Goal: Navigation & Orientation: Find specific page/section

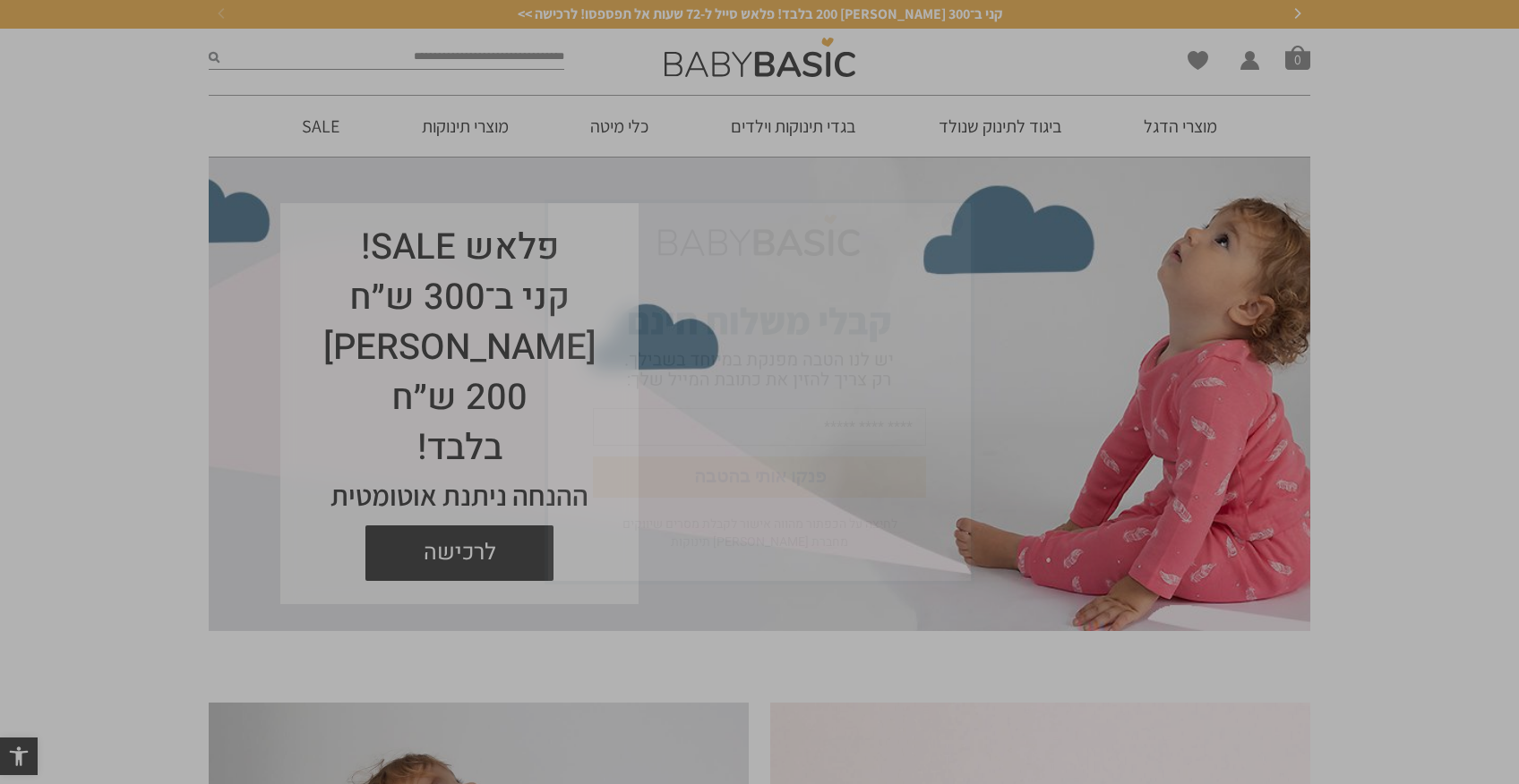
click at [958, 222] on img "סגור" at bounding box center [951, 223] width 21 height 21
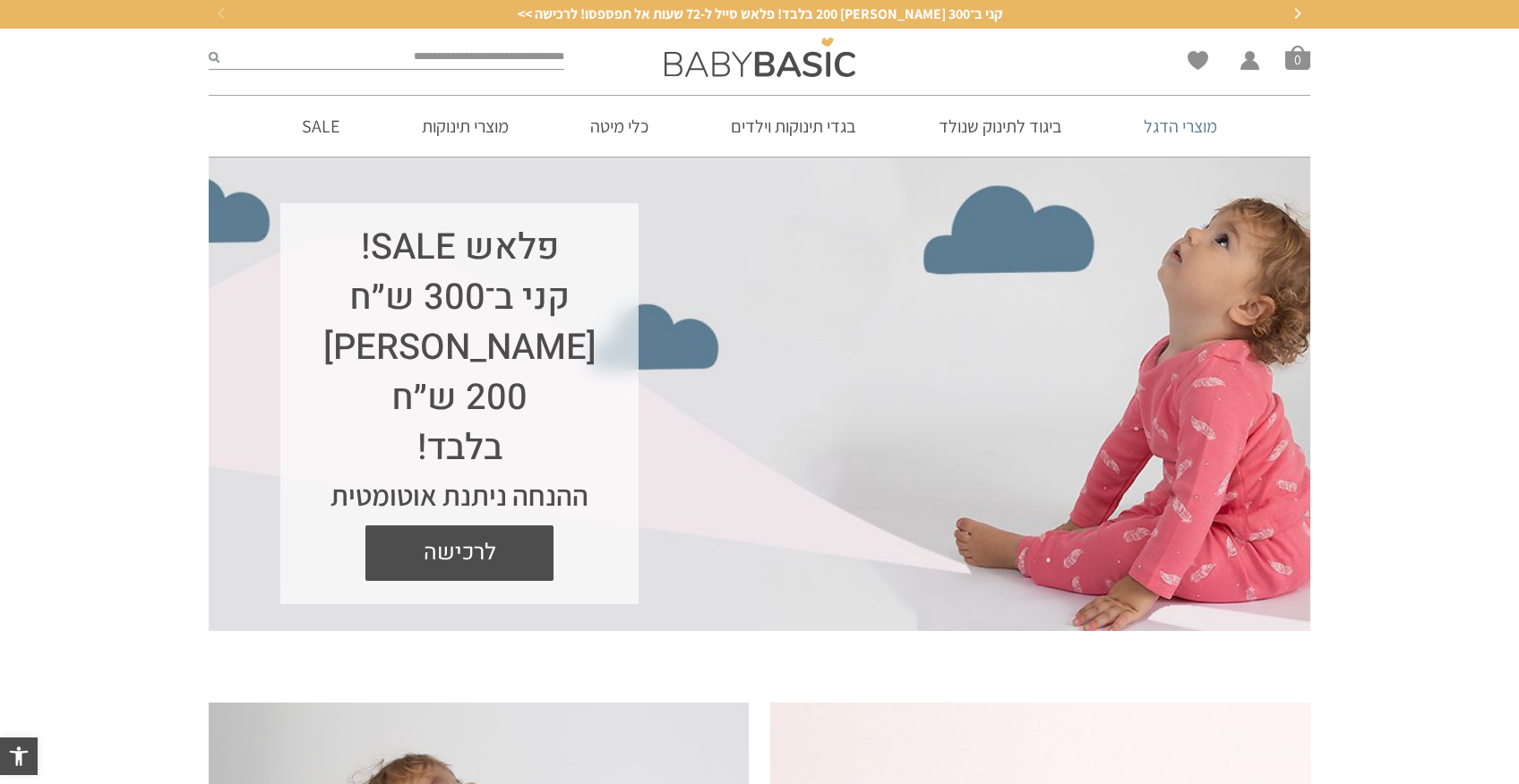
click at [1164, 119] on link "מוצרי הדגל" at bounding box center [1180, 126] width 127 height 60
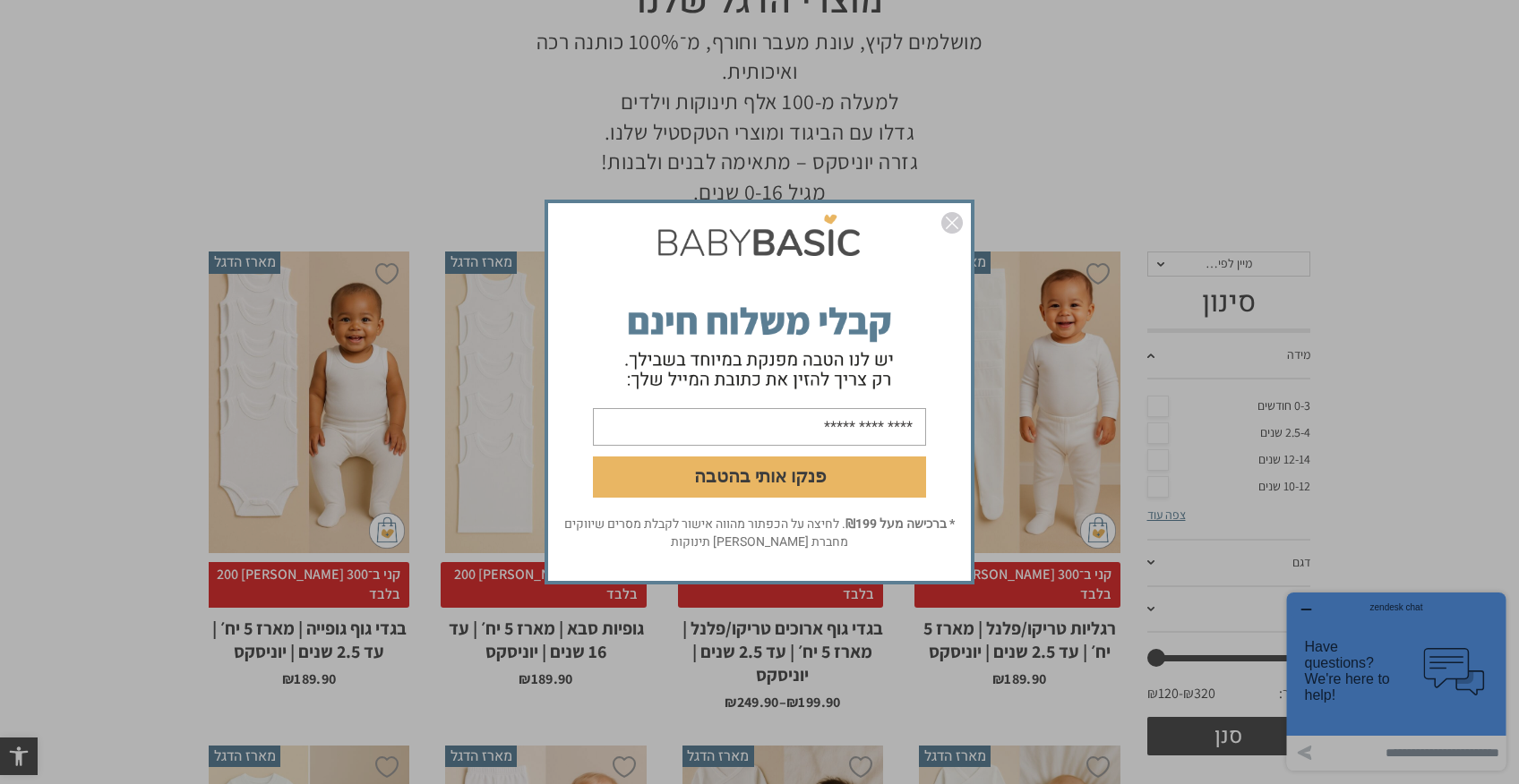
click at [953, 225] on img "סגור" at bounding box center [951, 223] width 21 height 21
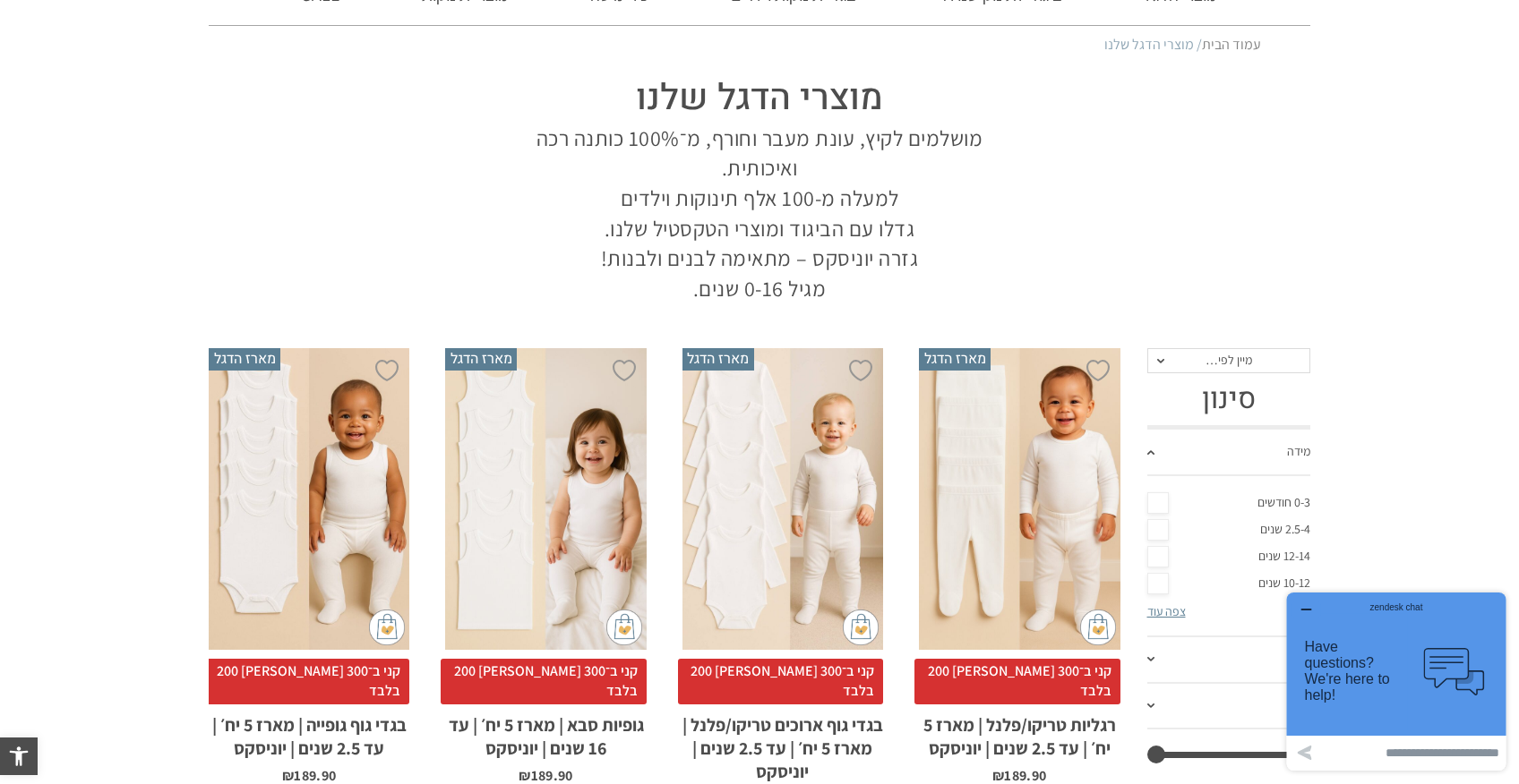
scroll to position [123, 0]
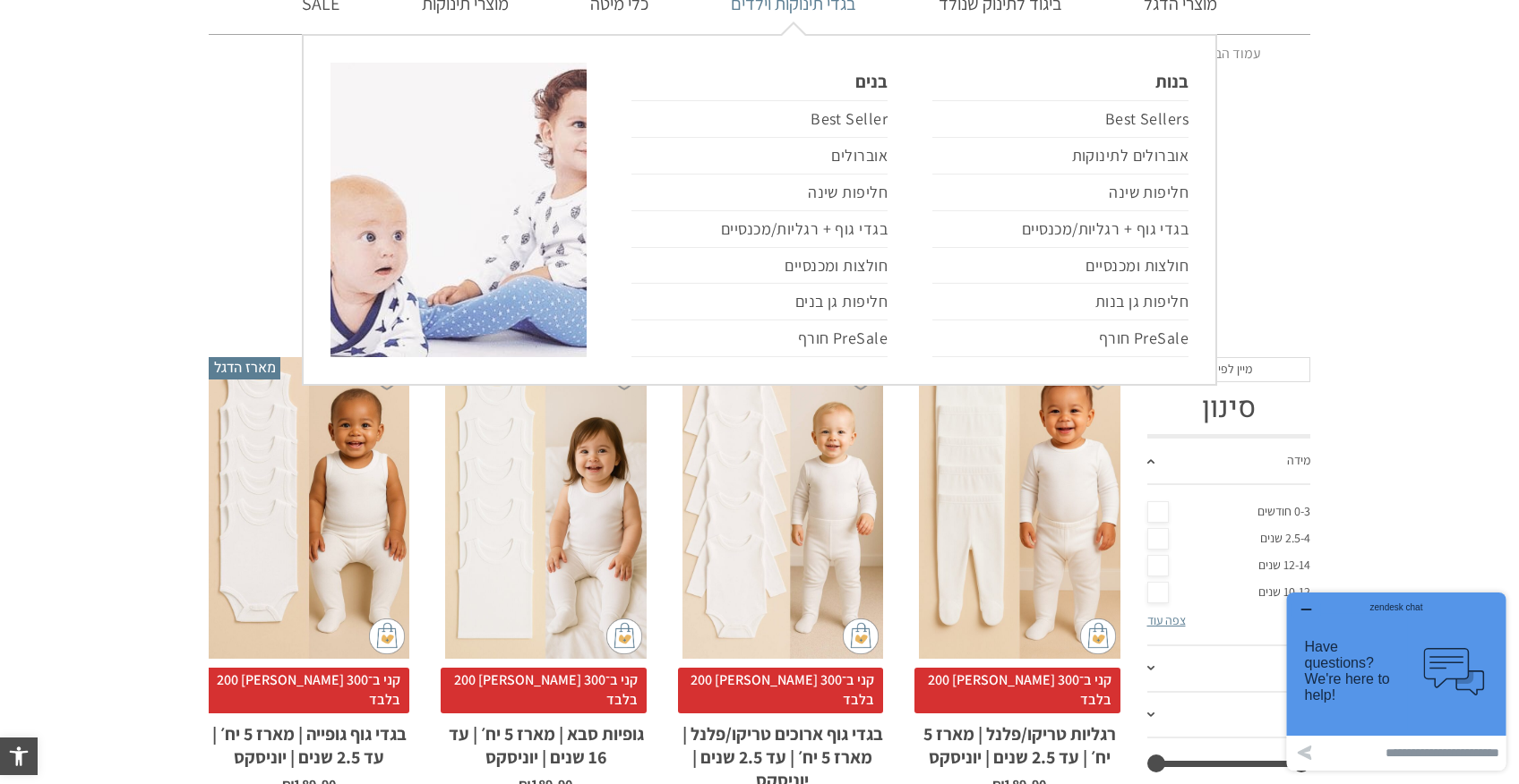
click at [826, 13] on link "בגדי תינוקות וילדים" at bounding box center [793, 4] width 180 height 60
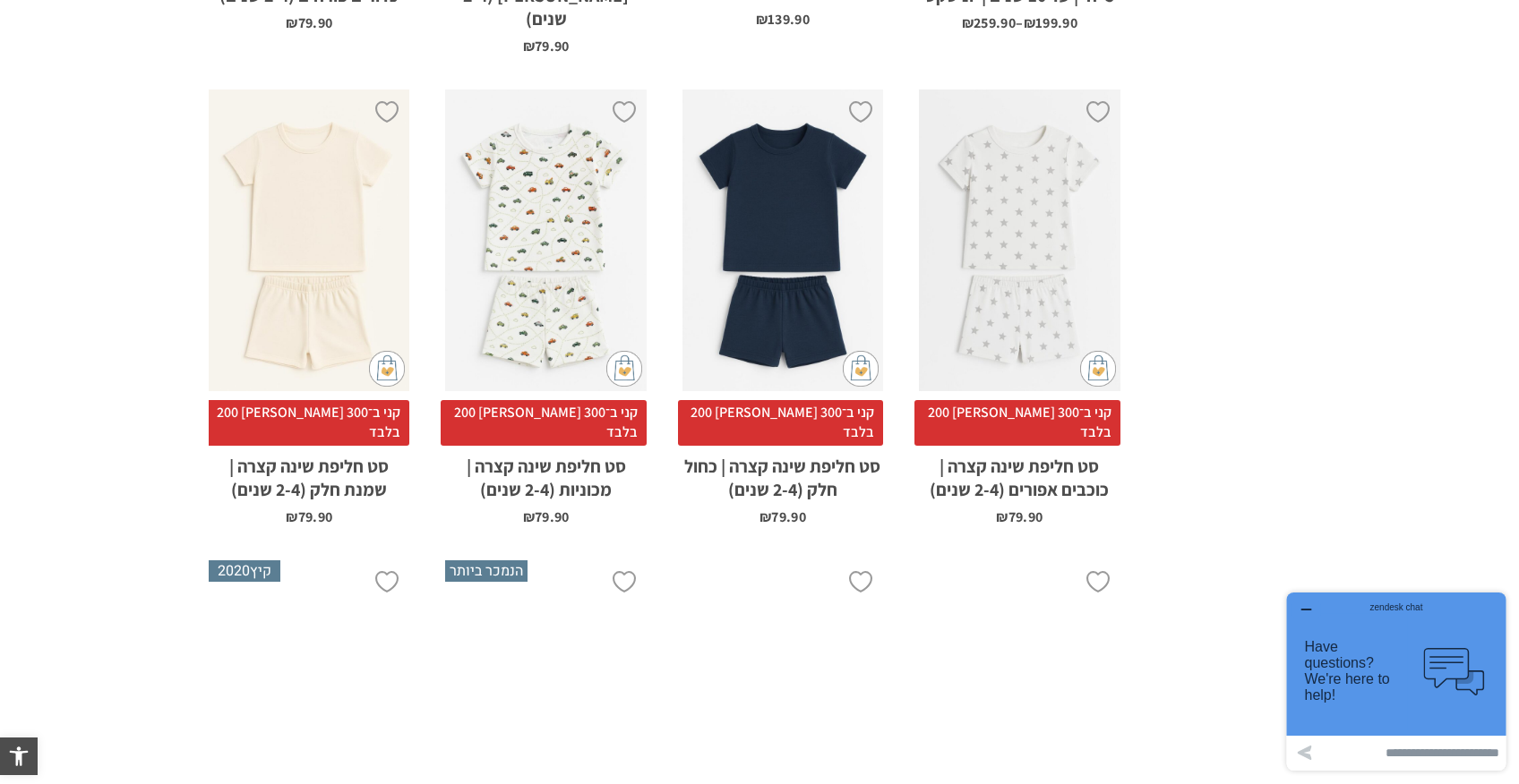
scroll to position [3881, 0]
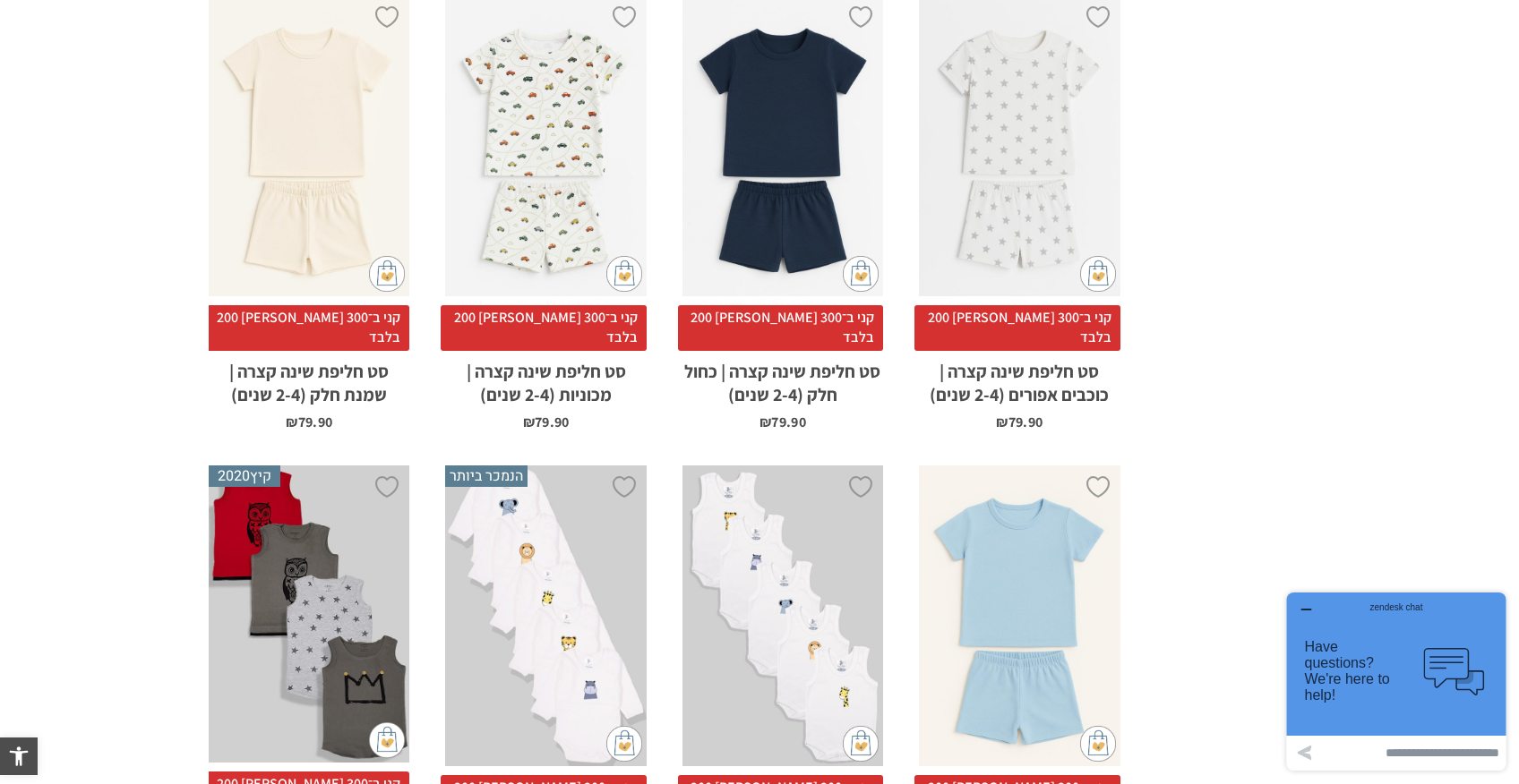
click at [1312, 606] on div "zendesk chat" at bounding box center [1396, 604] width 176 height 18
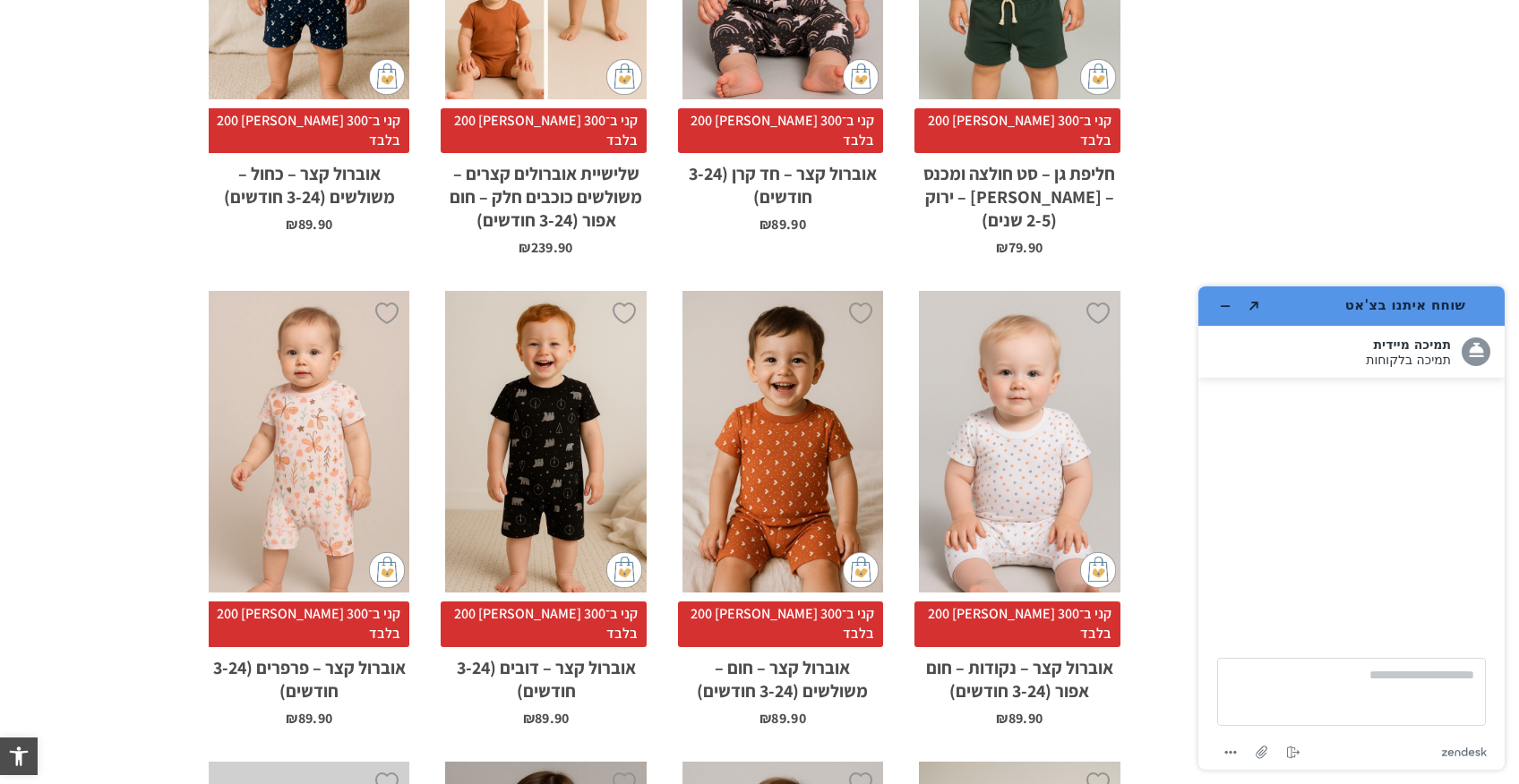
scroll to position [5053, 0]
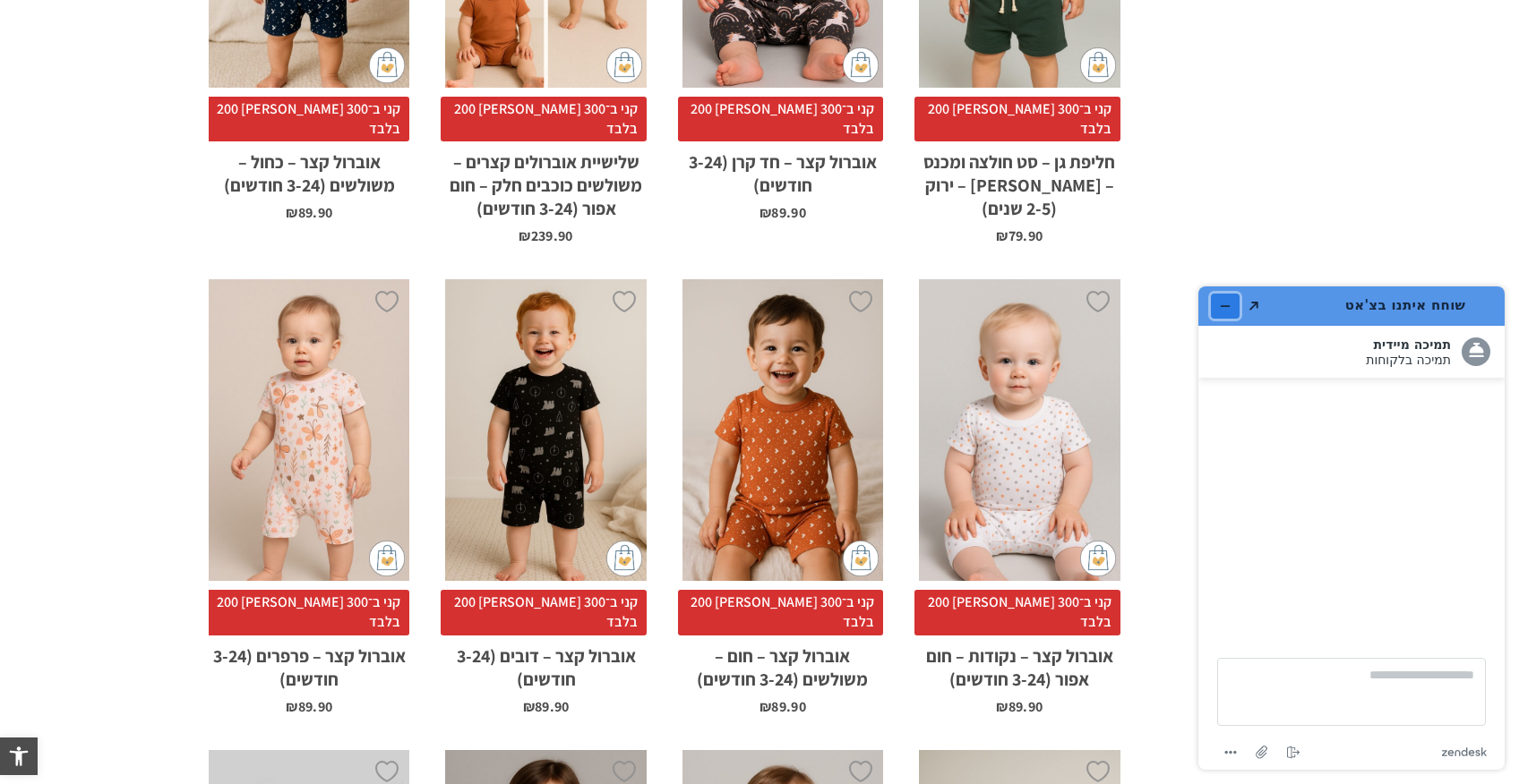
click at [1225, 294] on button "מזער את היישומון" at bounding box center [1225, 306] width 28 height 25
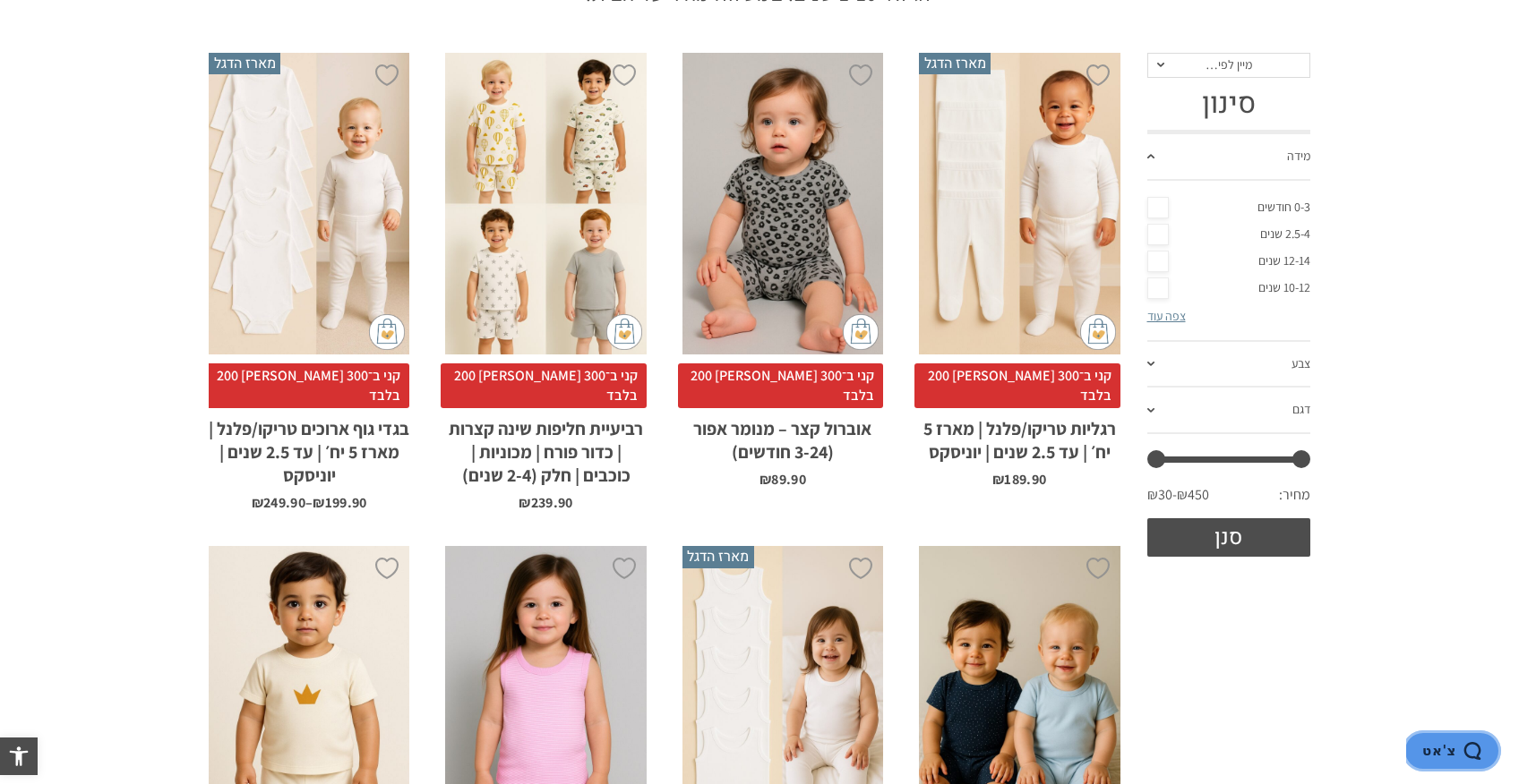
scroll to position [0, 0]
